Goal: Navigation & Orientation: Locate item on page

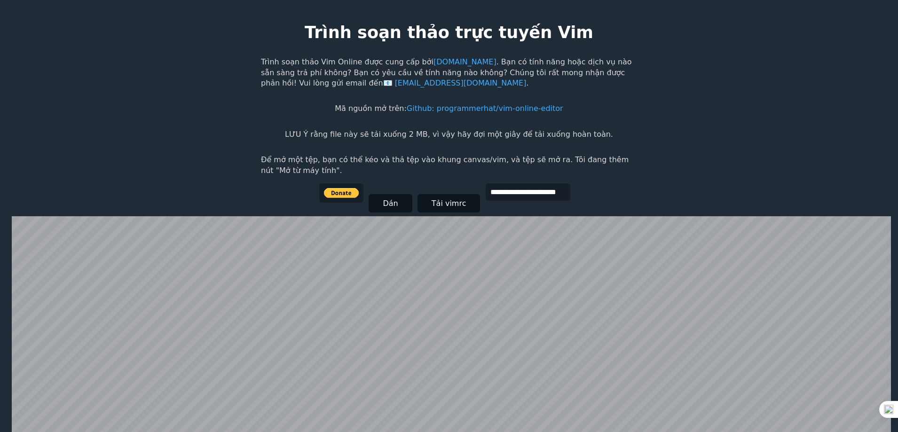
click at [331, 65] on font "Trình soạn thảo Vim Online được cung cấp bởi" at bounding box center [347, 61] width 173 height 9
click at [332, 65] on font "Trình soạn thảo Vim Online được cung cấp bởi" at bounding box center [347, 61] width 173 height 9
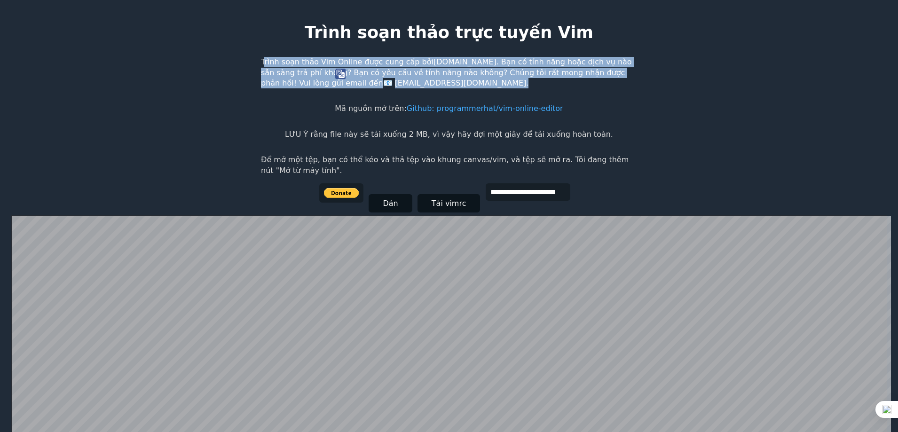
click at [332, 65] on font "Trình soạn thảo Vim Online được cung cấp bởi" at bounding box center [347, 61] width 173 height 9
click at [630, 80] on p "Trình soạn thảo Vim Online được cung cấp bởi [DOMAIN_NAME] . Bạn có tính năng h…" at bounding box center [449, 73] width 376 height 32
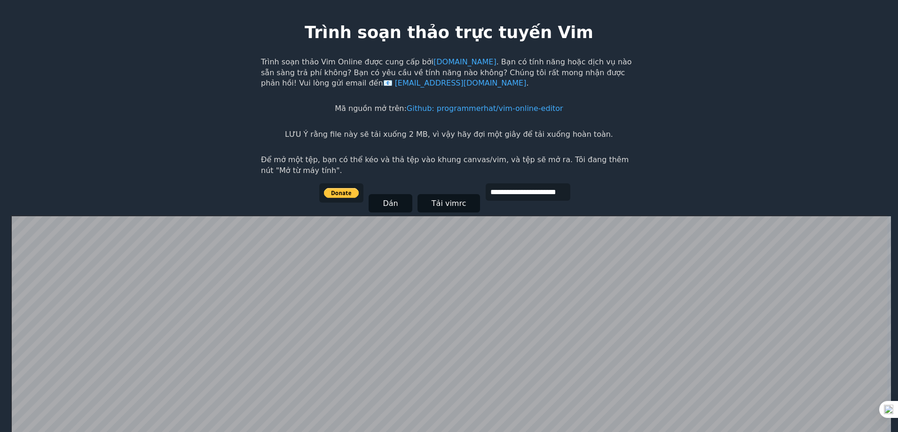
click at [553, 63] on font ". Bạn có tính năng hoặc dịch vụ nào sẵn sàng trả phí không? Bạn có yêu cầu về t…" at bounding box center [446, 72] width 371 height 30
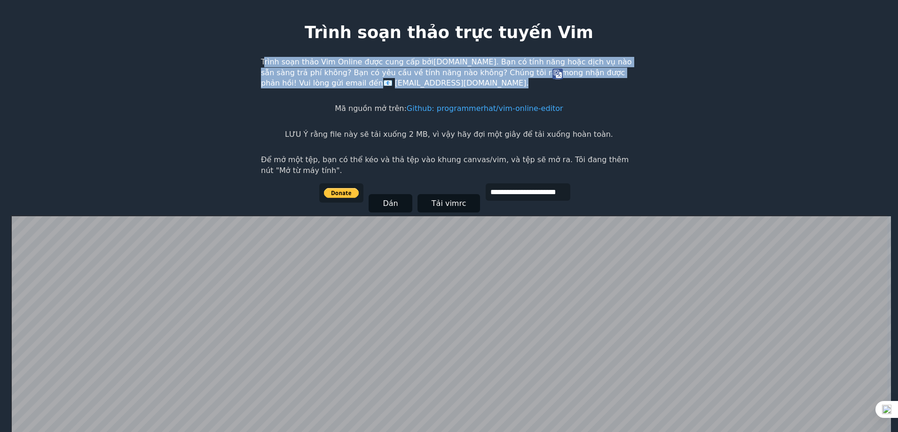
click at [553, 63] on font ". Bạn có tính năng hoặc dịch vụ nào sẵn sàng trả phí không? Bạn có yêu cầu về t…" at bounding box center [446, 72] width 371 height 30
click at [578, 61] on font ". Bạn có tính năng hoặc dịch vụ nào sẵn sàng trả phí không? Bạn có yêu cầu về t…" at bounding box center [446, 72] width 371 height 30
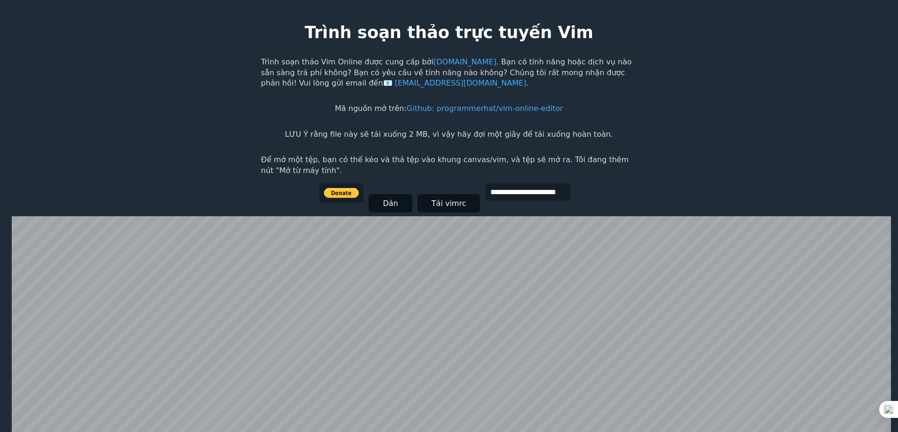
click at [300, 72] on font ". Bạn có tính năng hoặc dịch vụ nào sẵn sàng trả phí không? Bạn có yêu cầu về t…" at bounding box center [446, 72] width 371 height 30
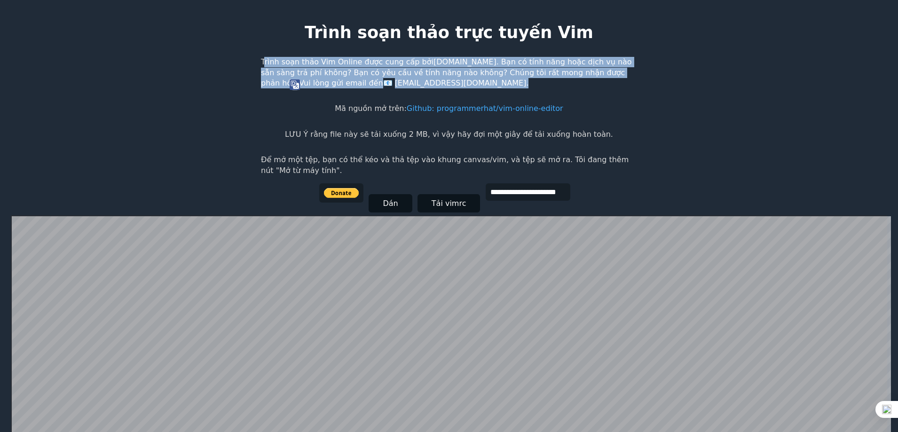
click at [300, 72] on font ". Bạn có tính năng hoặc dịch vụ nào sẵn sàng trả phí không? Bạn có yêu cầu về t…" at bounding box center [446, 72] width 371 height 30
click at [305, 71] on font ". Bạn có tính năng hoặc dịch vụ nào sẵn sàng trả phí không? Bạn có yêu cầu về t…" at bounding box center [446, 72] width 371 height 30
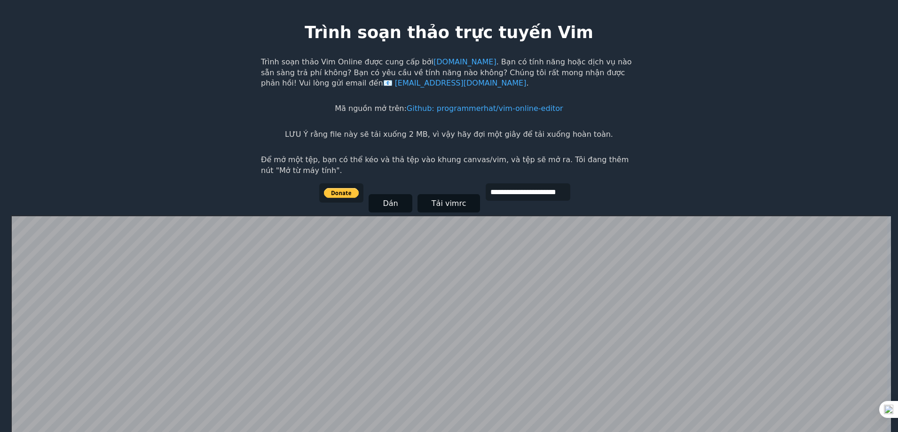
click at [485, 72] on font ". Bạn có tính năng hoặc dịch vụ nào sẵn sàng trả phí không? Bạn có yêu cầu về t…" at bounding box center [446, 72] width 371 height 30
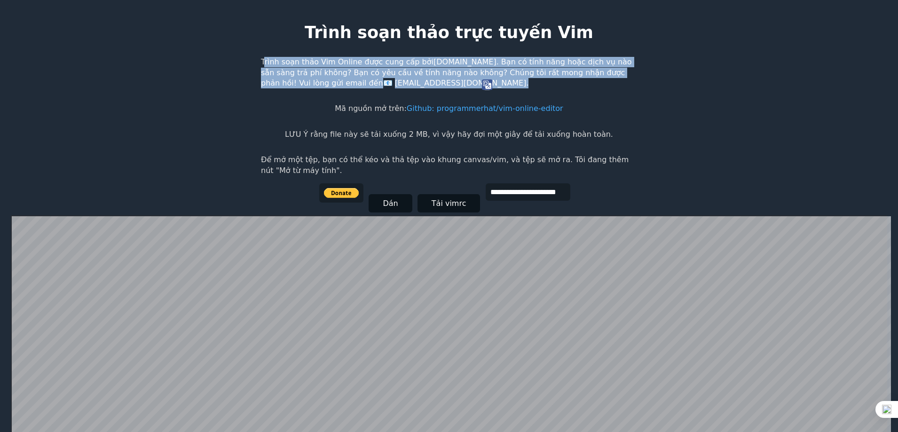
click at [485, 72] on font ". Bạn có tính năng hoặc dịch vụ nào sẵn sàng trả phí không? Bạn có yêu cầu về t…" at bounding box center [446, 72] width 371 height 30
click at [498, 72] on font ". Bạn có tính năng hoặc dịch vụ nào sẵn sàng trả phí không? Bạn có yêu cầu về t…" at bounding box center [446, 72] width 371 height 30
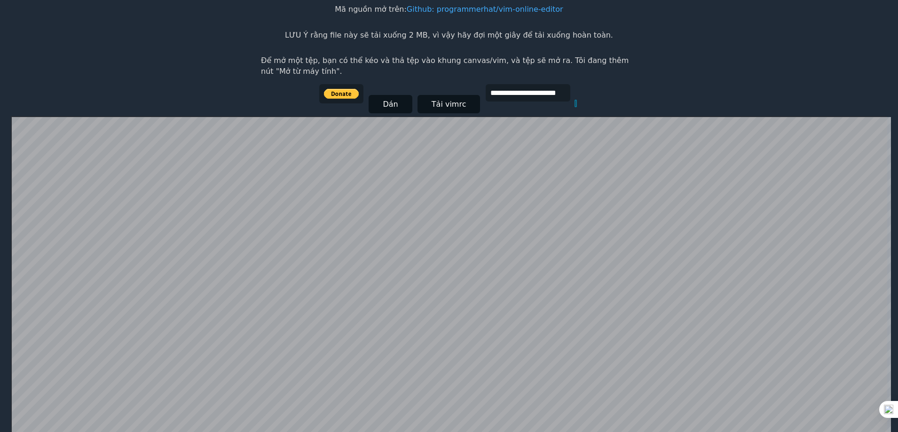
scroll to position [193, 0]
